Goal: Browse casually: Explore the website without a specific task or goal

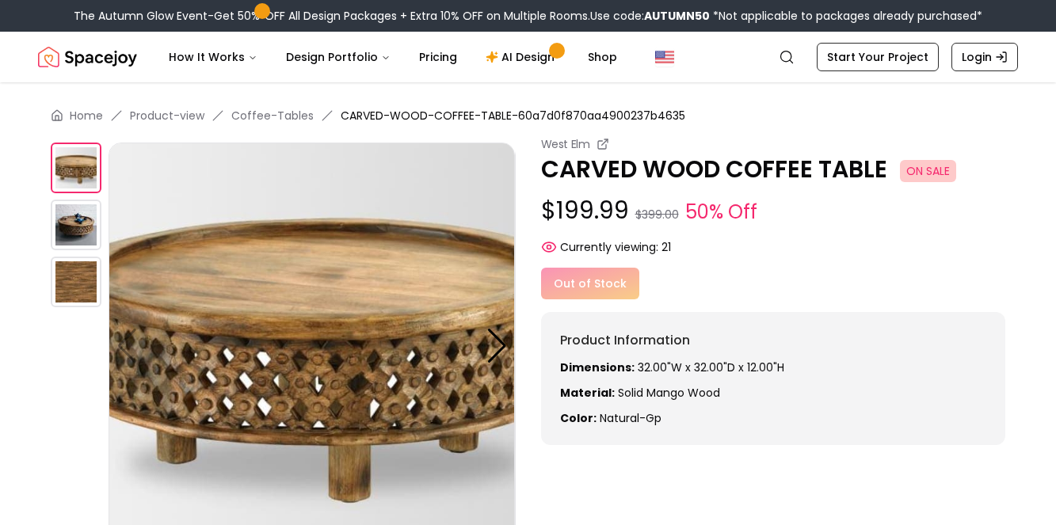
click at [68, 236] on img at bounding box center [76, 225] width 51 height 51
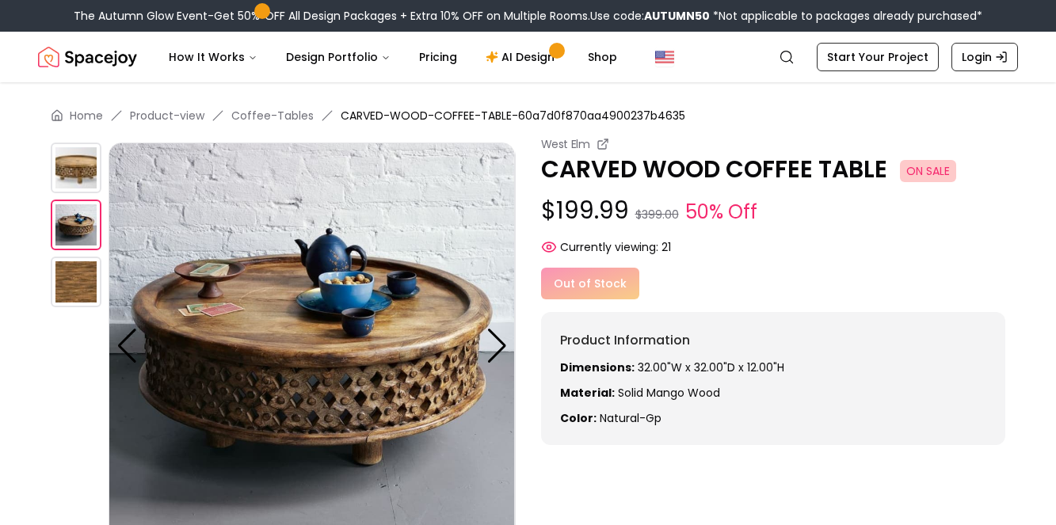
click at [60, 285] on img at bounding box center [76, 282] width 51 height 51
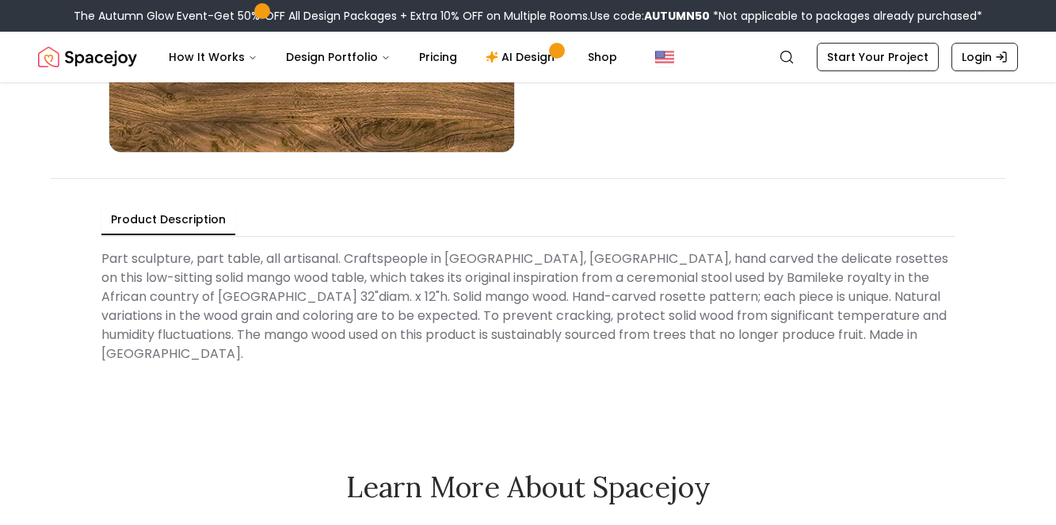
scroll to position [634, 0]
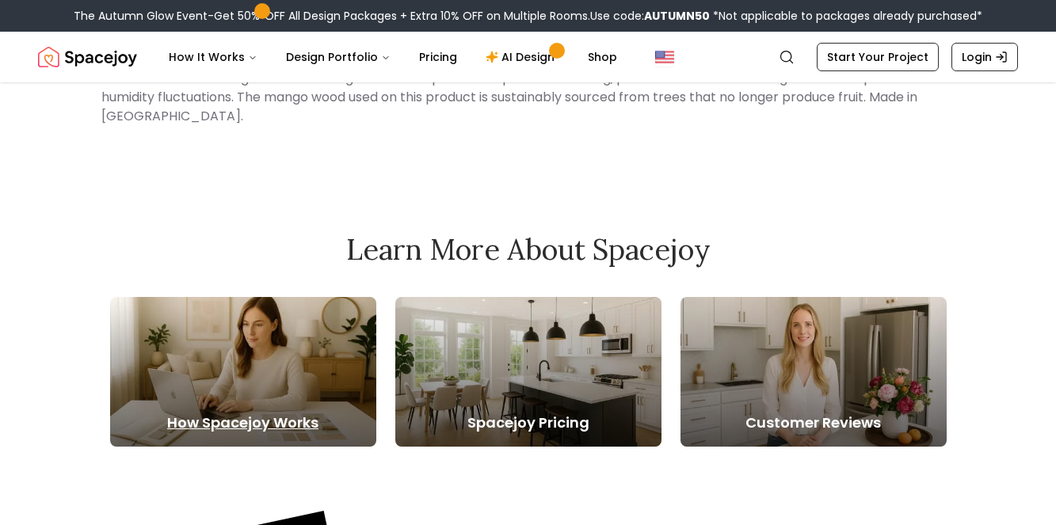
click at [334, 346] on div at bounding box center [243, 372] width 266 height 150
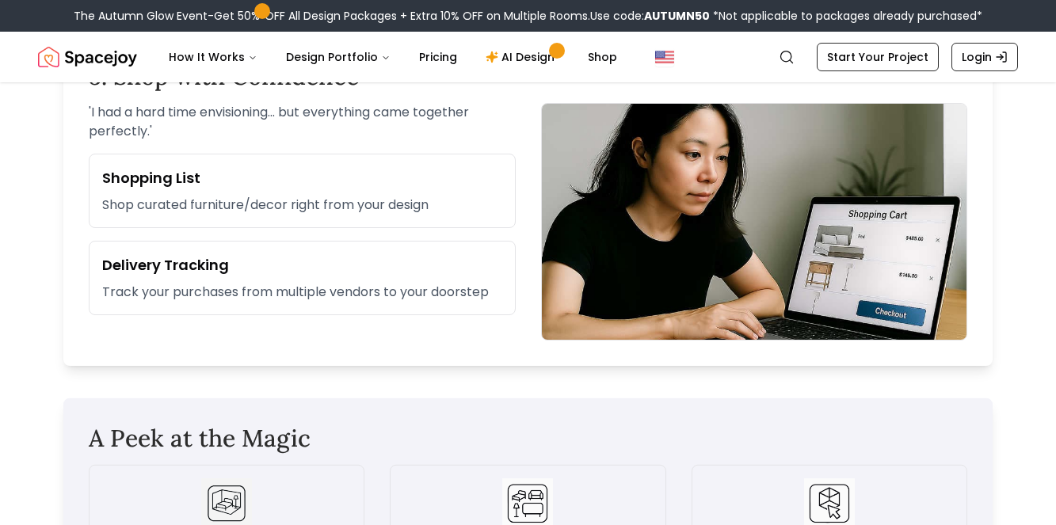
scroll to position [1981, 0]
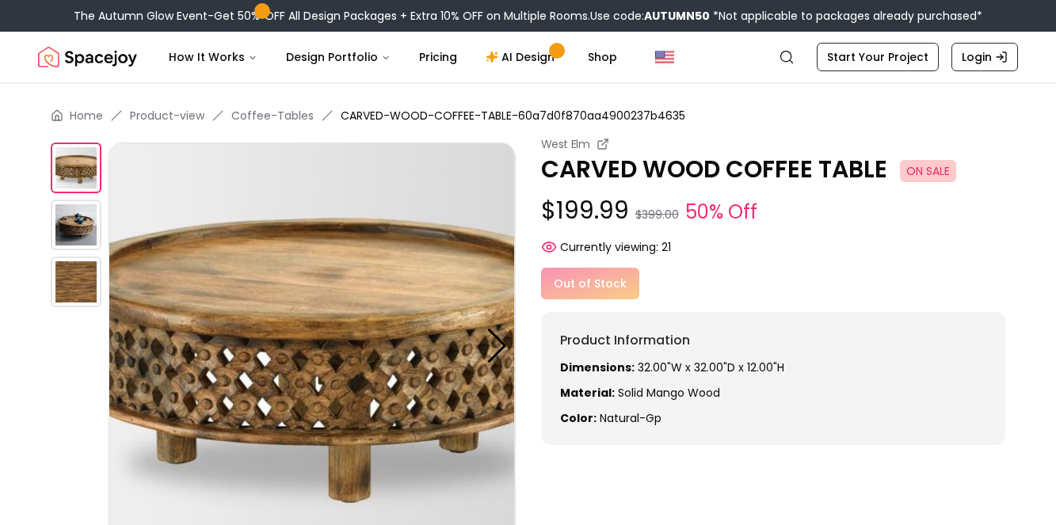
click at [84, 206] on img at bounding box center [76, 225] width 51 height 51
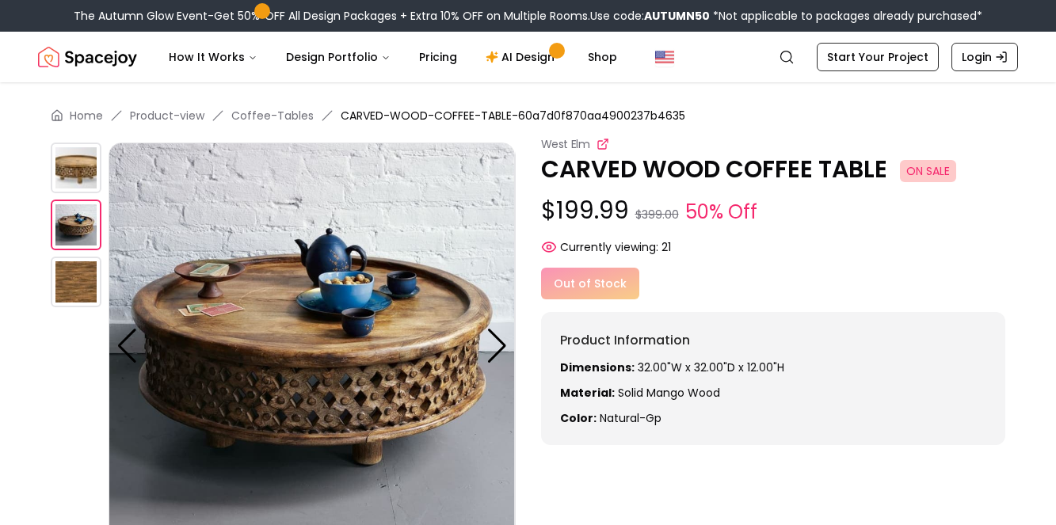
click at [599, 149] on icon at bounding box center [602, 145] width 8 height 8
